Goal: Complete application form: Complete application form

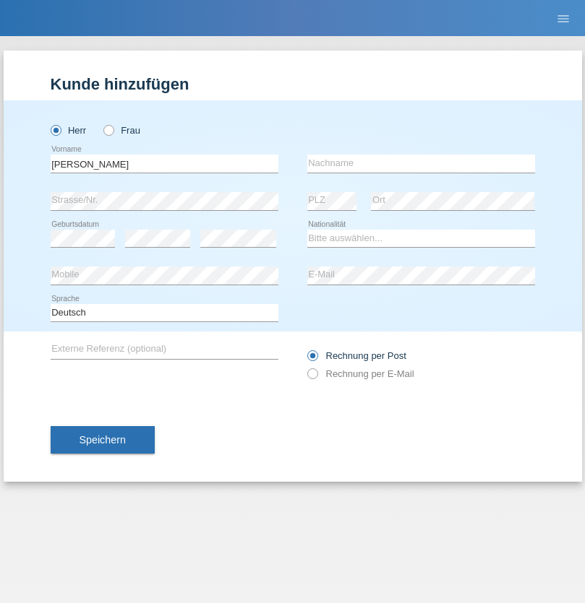
type input "Pedro"
click at [421, 163] on input "text" at bounding box center [421, 164] width 228 height 18
type input "Dias"
select select "PT"
select select "C"
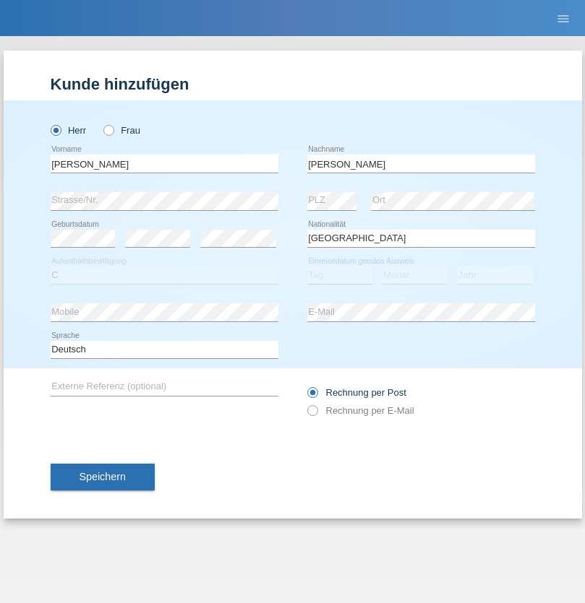
select select "01"
select select "1991"
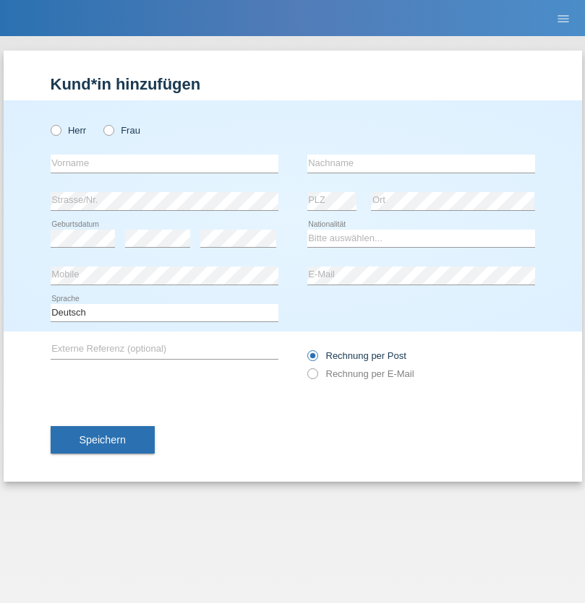
radio input "true"
click at [164, 163] on input "text" at bounding box center [165, 164] width 228 height 18
type input "Albion"
click at [421, 163] on input "text" at bounding box center [421, 164] width 228 height 18
type input "Albi"
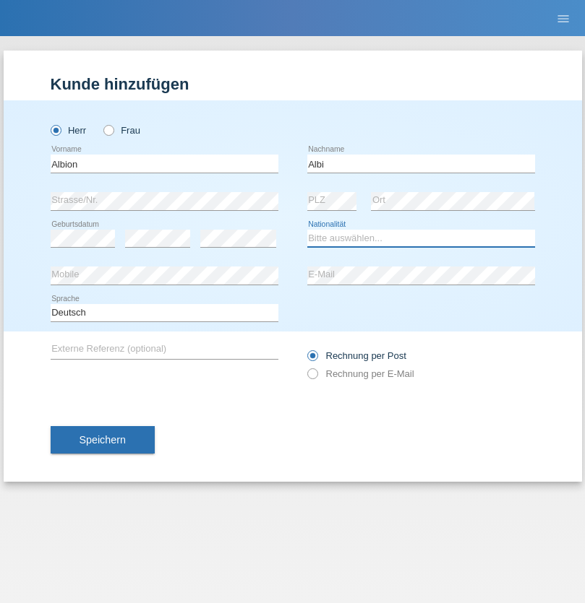
select select "CH"
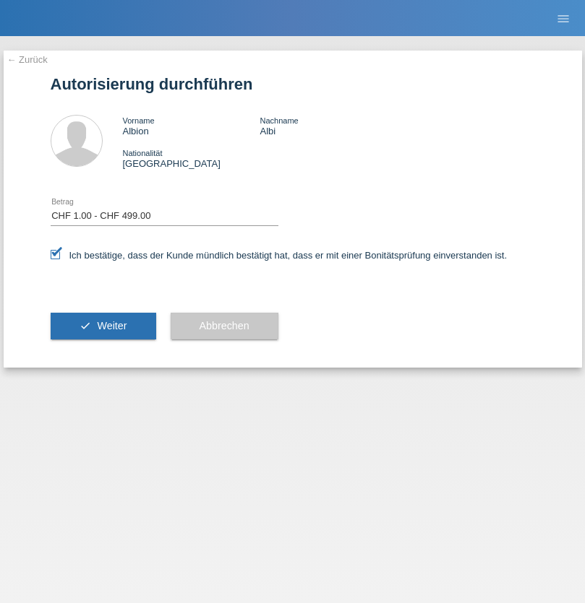
select select "1"
click at [103, 326] on span "Weiter" at bounding box center [112, 326] width 30 height 12
